Goal: Information Seeking & Learning: Learn about a topic

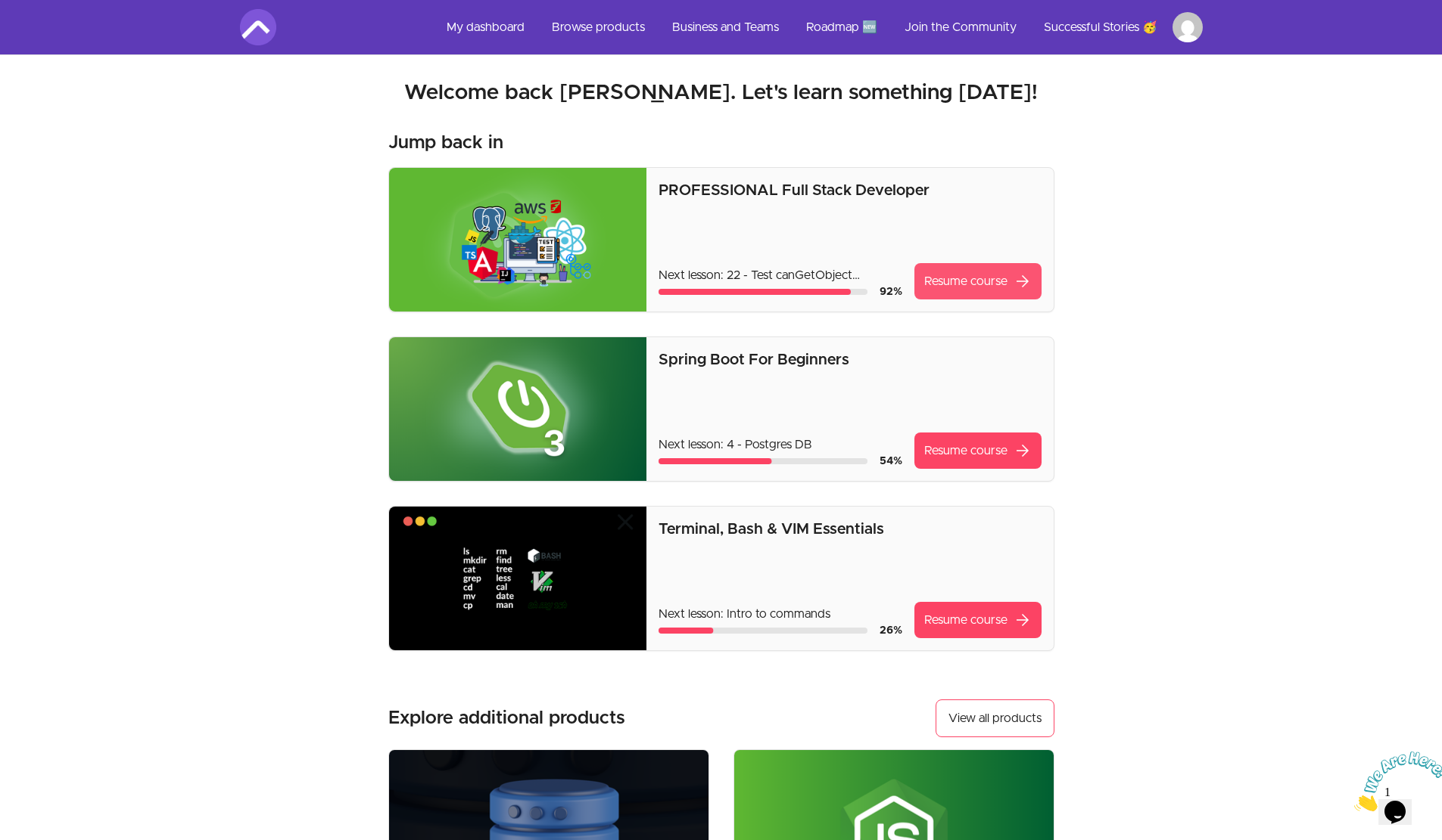
click at [963, 281] on link "Resume course arrow_forward" at bounding box center [978, 281] width 127 height 36
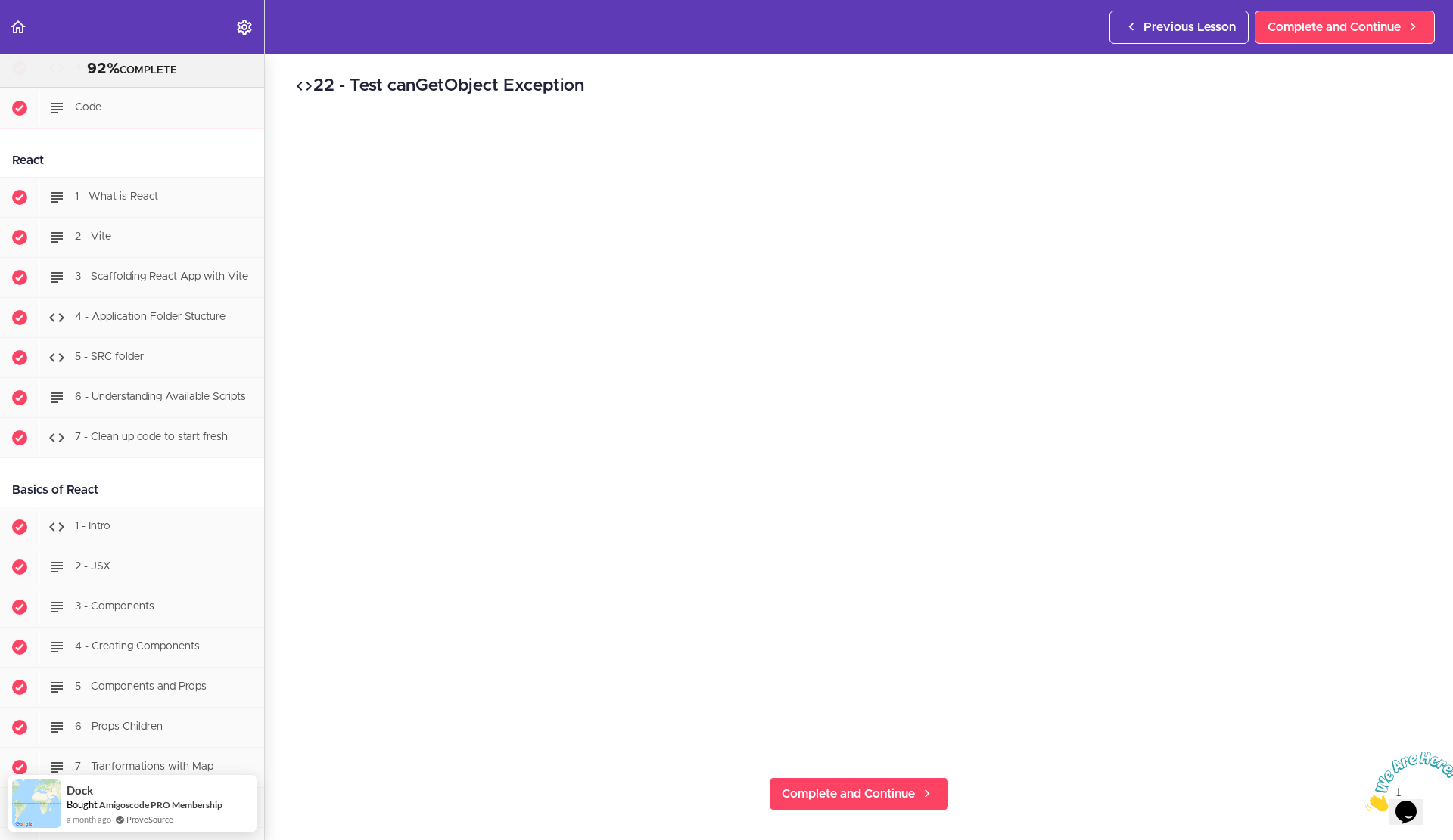
scroll to position [16636, 0]
click at [171, 293] on div "3 - Scaffolding React App with Vite" at bounding box center [152, 276] width 224 height 33
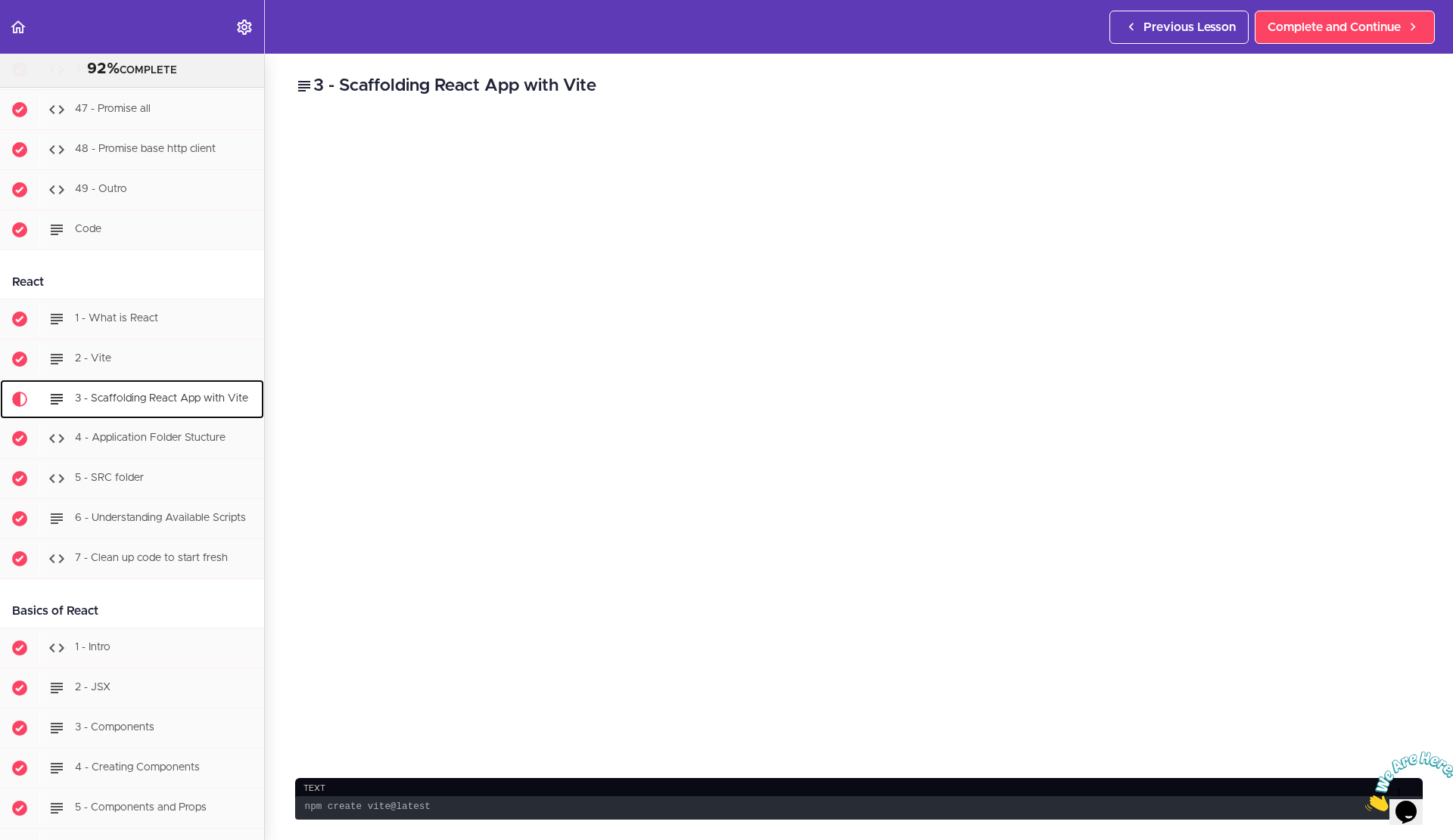
scroll to position [16512, 0]
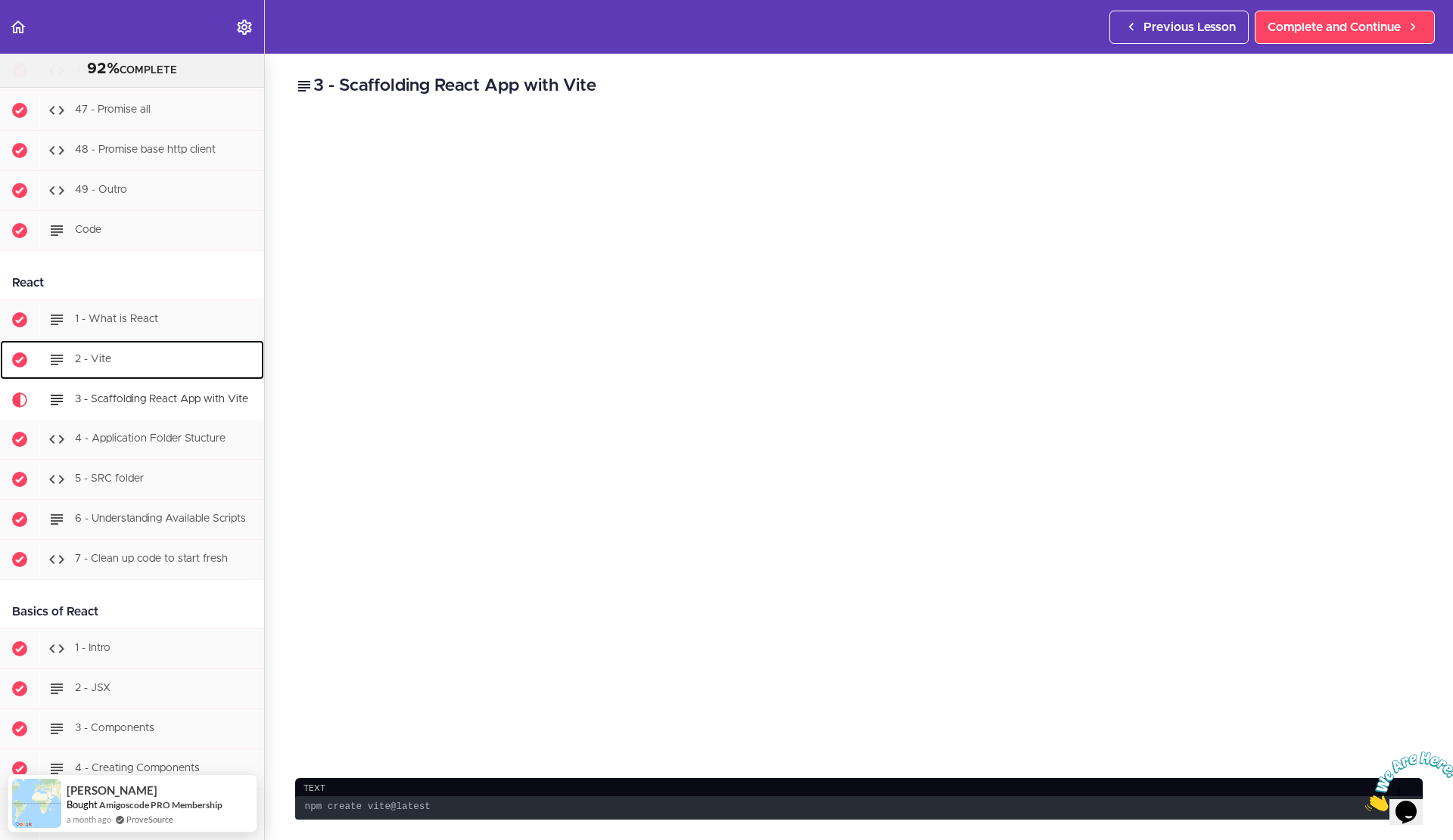
click at [110, 365] on span "2 - Vite" at bounding box center [93, 360] width 36 height 11
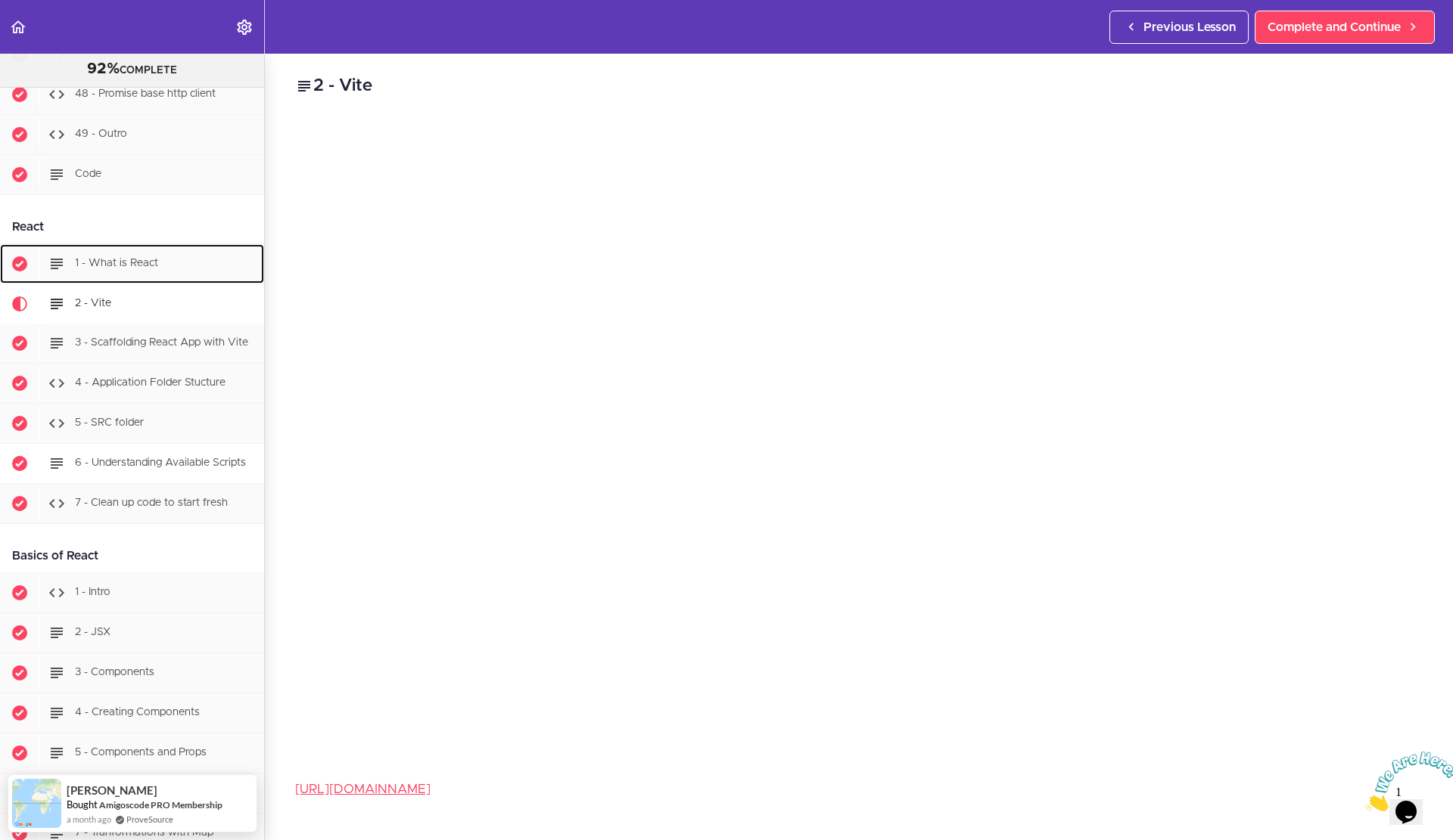
scroll to position [16564, 0]
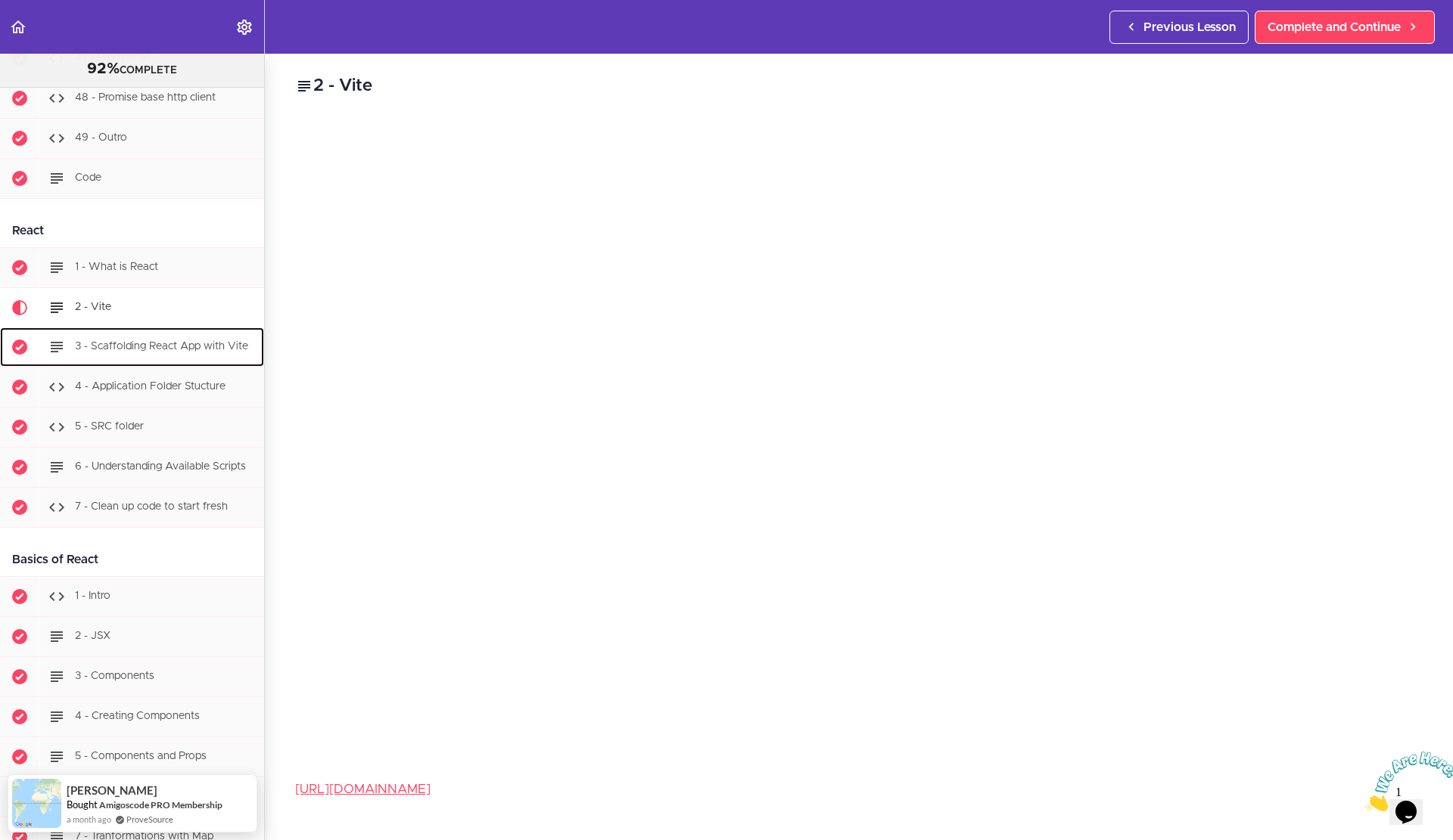
click at [127, 364] on div "3 - Scaffolding React App with Vite" at bounding box center [152, 347] width 224 height 33
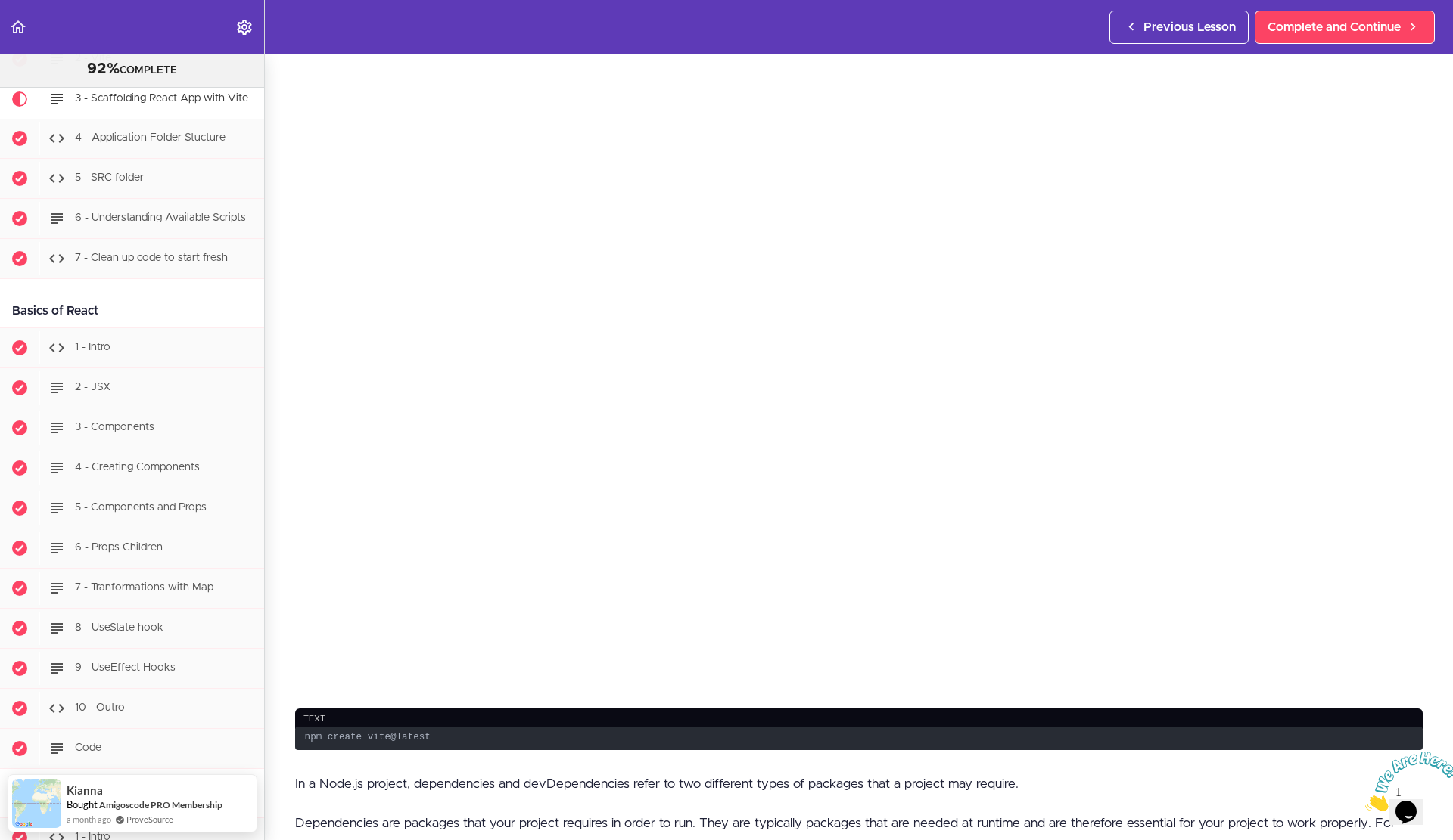
scroll to position [65, 0]
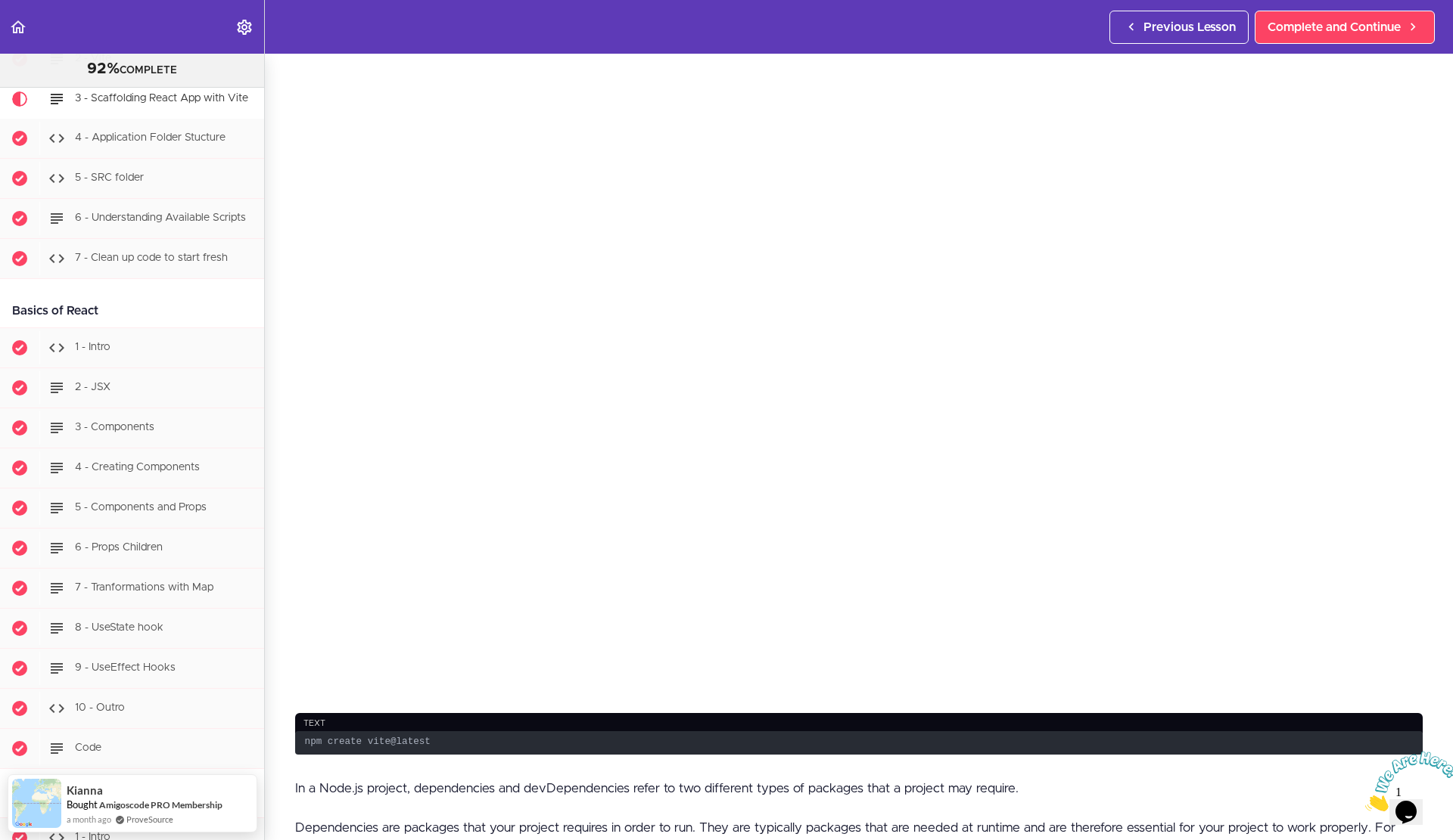
click at [441, 738] on code "npm create vite@latest" at bounding box center [858, 743] width 1128 height 24
copy div "npm create vite@latest"
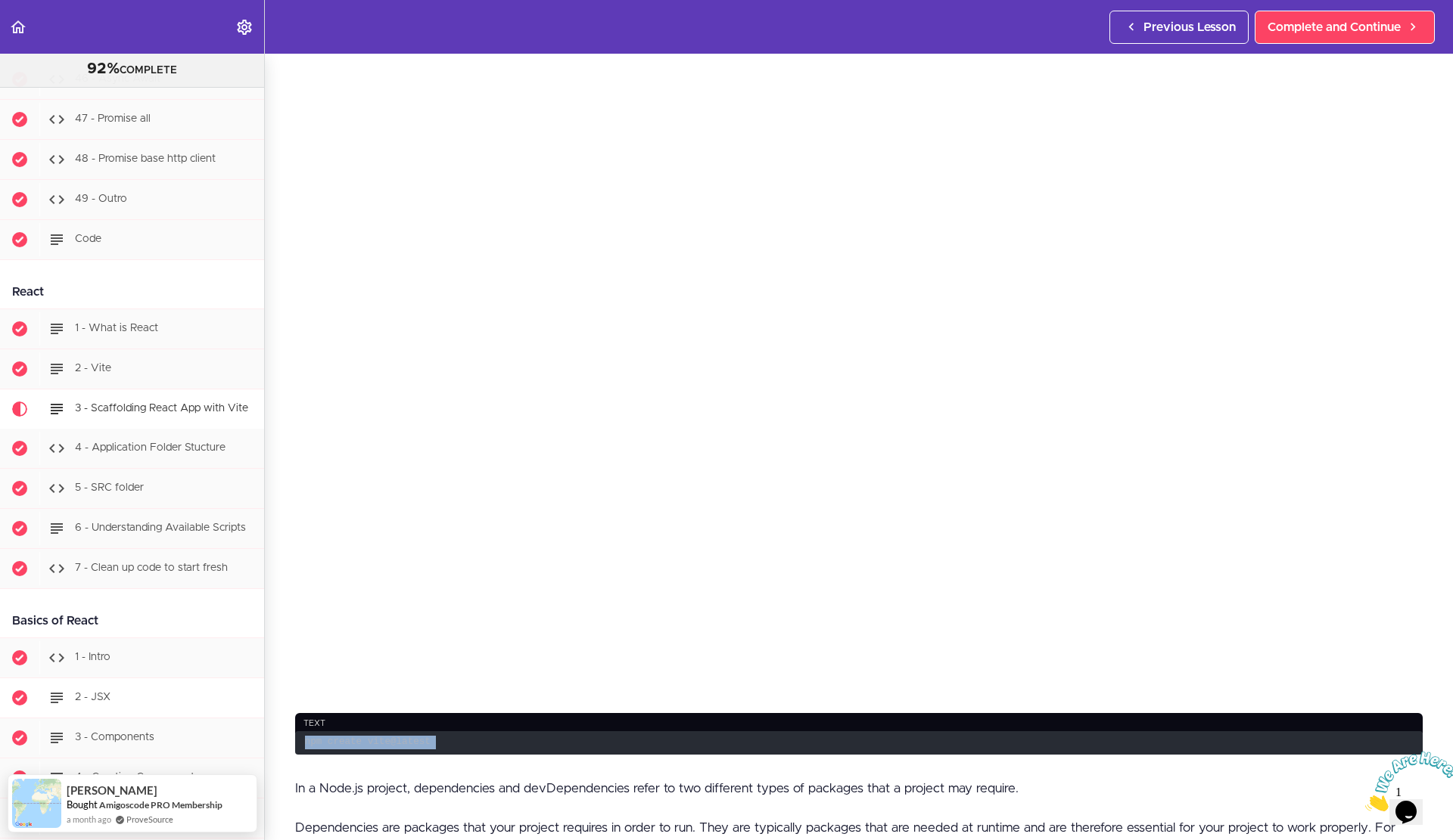
scroll to position [16502, 0]
